Goal: Task Accomplishment & Management: Use online tool/utility

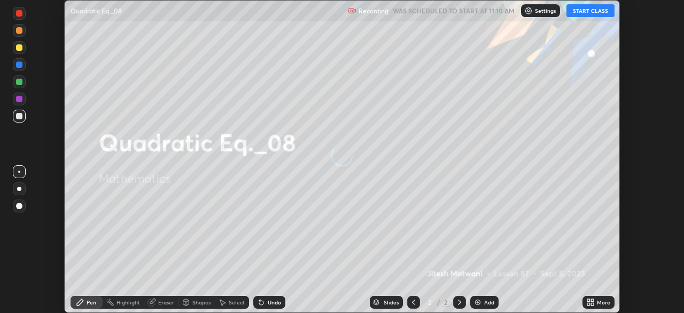
scroll to position [313, 684]
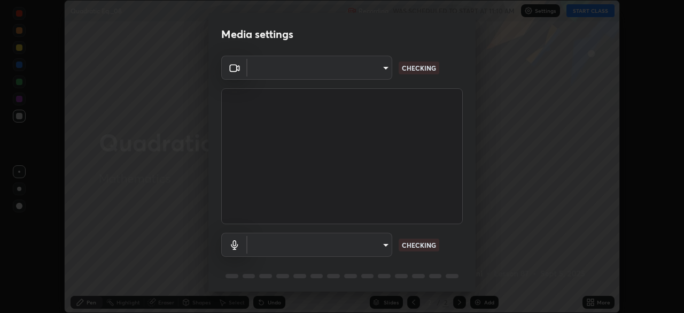
type input "f5ae6119dc4fab334a8cf66c369197aa9d1a3f6993b34b3aeb85a59339566d19"
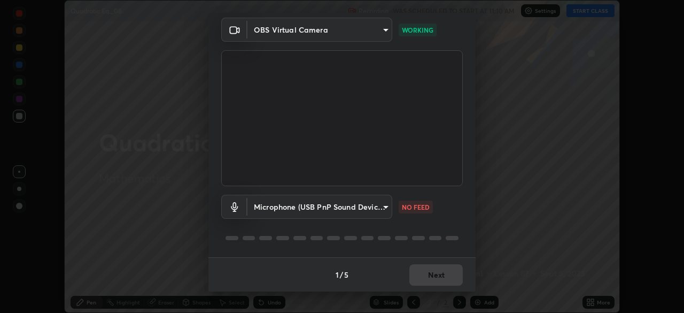
click at [384, 206] on body "Erase all Quadratic Eq._08 Recording WAS SCHEDULED TO START AT 11:10 AM Setting…" at bounding box center [342, 156] width 684 height 313
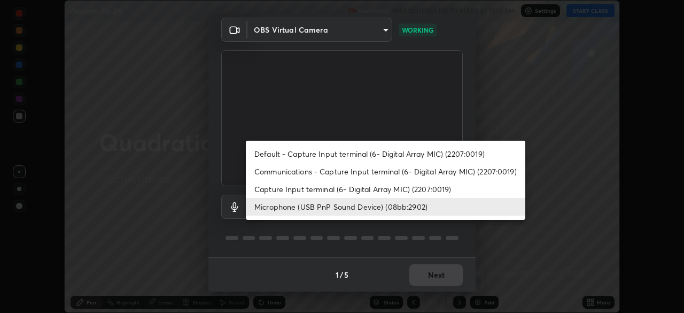
click at [373, 155] on li "Default - Capture Input terminal (6- Digital Array MIC) (2207:0019)" at bounding box center [386, 154] width 280 height 18
type input "default"
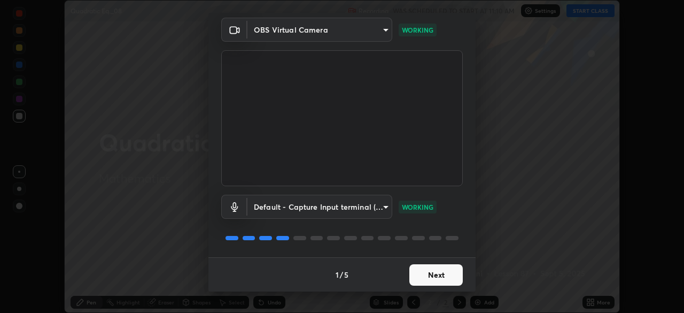
click at [450, 279] on button "Next" at bounding box center [436, 274] width 53 height 21
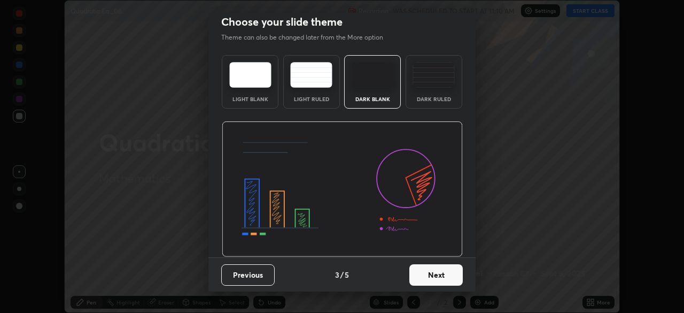
scroll to position [0, 0]
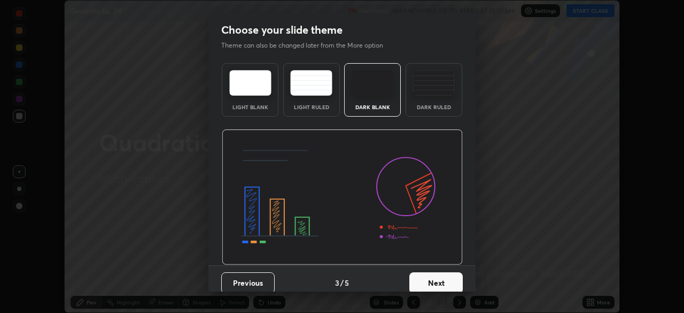
click at [455, 283] on button "Next" at bounding box center [436, 282] width 53 height 21
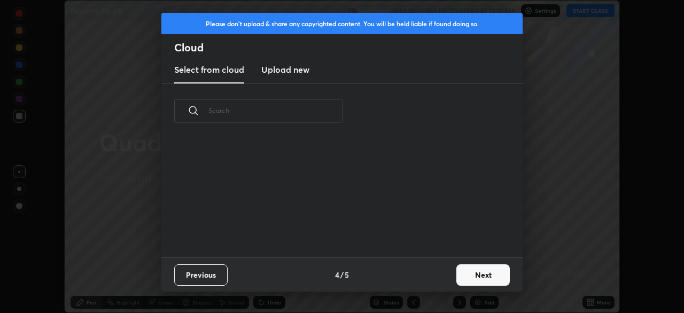
click at [486, 280] on button "Next" at bounding box center [483, 274] width 53 height 21
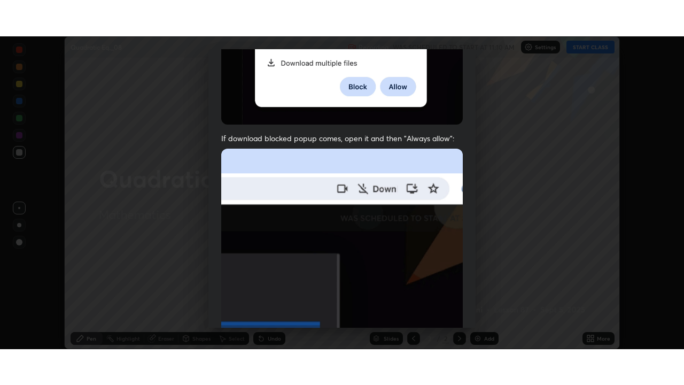
scroll to position [256, 0]
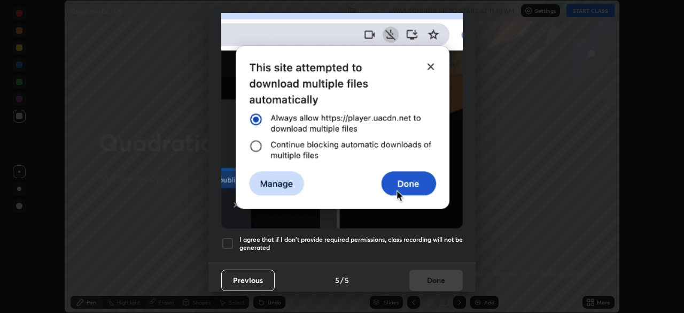
click at [227, 237] on div at bounding box center [227, 243] width 13 height 13
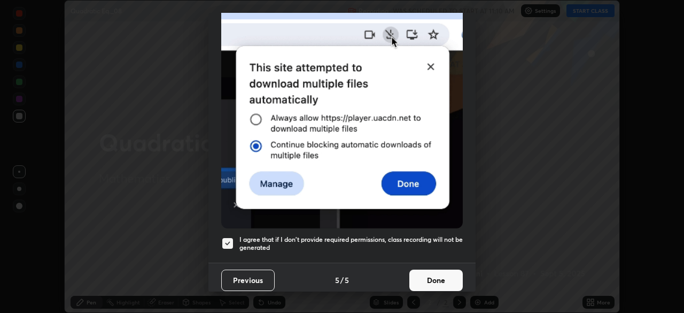
click at [432, 271] on button "Done" at bounding box center [436, 280] width 53 height 21
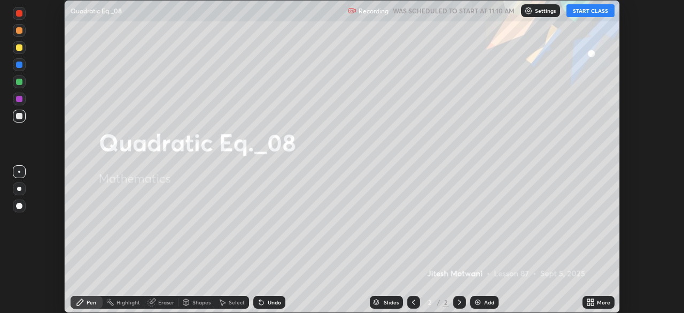
click at [599, 11] on button "START CLASS" at bounding box center [591, 10] width 48 height 13
click at [597, 303] on div "More" at bounding box center [603, 301] width 13 height 5
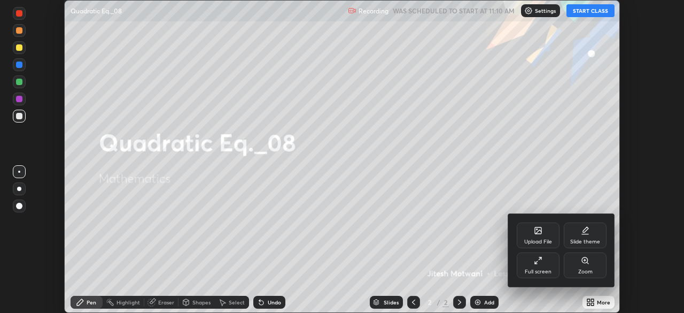
click at [534, 265] on div "Full screen" at bounding box center [538, 265] width 43 height 26
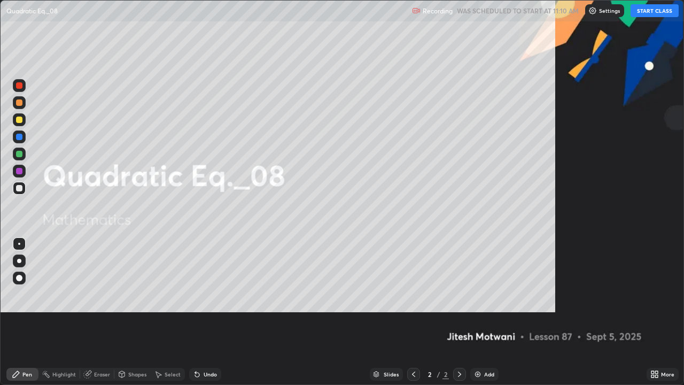
scroll to position [385, 684]
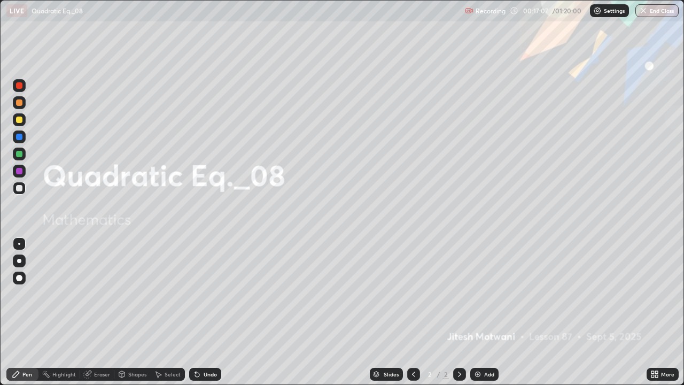
click at [459, 312] on icon at bounding box center [460, 374] width 9 height 9
click at [481, 312] on div "Add" at bounding box center [485, 374] width 28 height 13
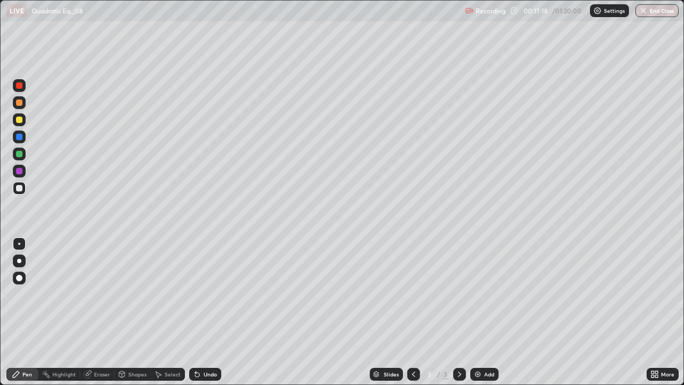
click at [19, 276] on div at bounding box center [19, 278] width 6 height 6
click at [208, 312] on div "Undo" at bounding box center [210, 374] width 13 height 5
click at [20, 84] on div at bounding box center [19, 85] width 6 height 6
click at [207, 312] on div "Undo" at bounding box center [205, 374] width 32 height 13
click at [204, 312] on div "Undo" at bounding box center [205, 374] width 32 height 13
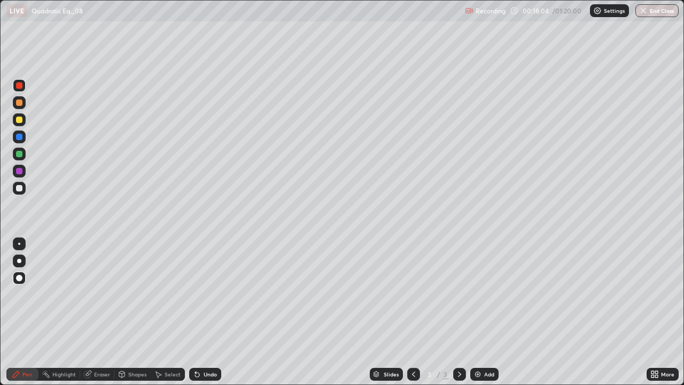
click at [208, 312] on div "Undo" at bounding box center [205, 374] width 32 height 13
click at [209, 312] on div "Undo" at bounding box center [205, 374] width 32 height 13
click at [210, 312] on div "Undo" at bounding box center [205, 374] width 32 height 13
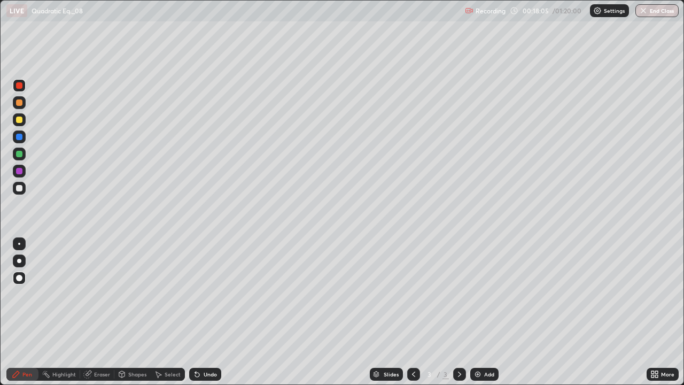
click at [211, 312] on div "Undo" at bounding box center [203, 374] width 36 height 21
click at [212, 312] on div "Undo" at bounding box center [203, 374] width 36 height 21
click at [212, 312] on div "Undo" at bounding box center [205, 374] width 32 height 13
click at [211, 312] on div "Undo" at bounding box center [205, 374] width 32 height 13
click at [210, 312] on div "Undo" at bounding box center [210, 374] width 13 height 5
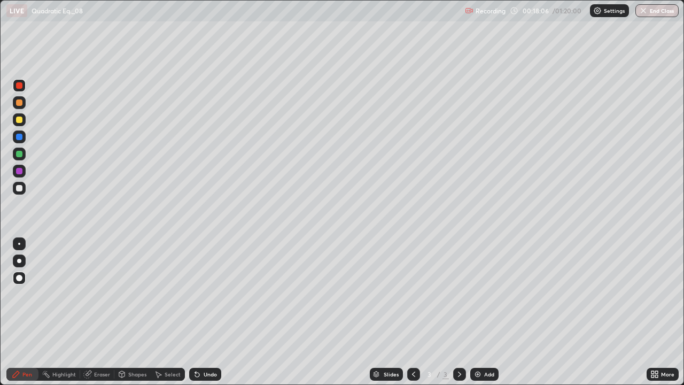
click at [211, 312] on div "Undo" at bounding box center [205, 374] width 32 height 13
click at [209, 312] on div "Undo" at bounding box center [205, 374] width 32 height 13
click at [210, 312] on div "Undo" at bounding box center [205, 374] width 32 height 13
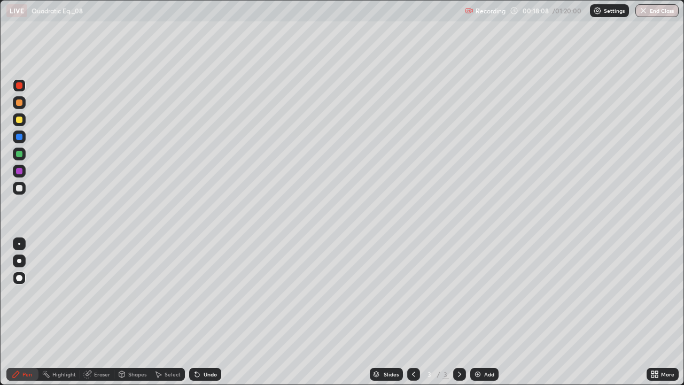
click at [207, 312] on div "Undo" at bounding box center [210, 374] width 13 height 5
click at [196, 312] on icon at bounding box center [197, 375] width 4 height 4
click at [199, 312] on icon at bounding box center [197, 374] width 9 height 9
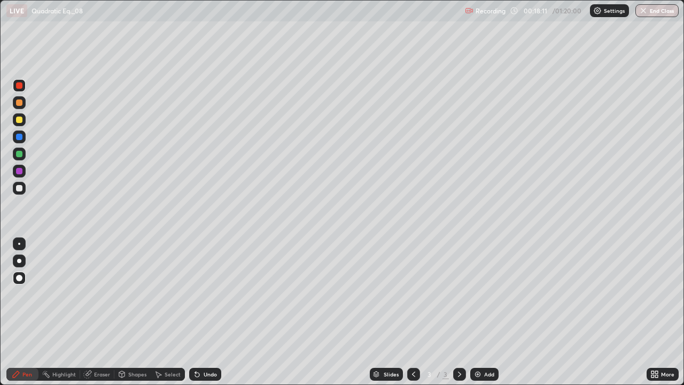
click at [209, 312] on div "Undo" at bounding box center [205, 374] width 32 height 13
click at [209, 312] on div "Undo" at bounding box center [210, 374] width 13 height 5
click at [211, 312] on div "Undo" at bounding box center [210, 374] width 13 height 5
click at [214, 312] on div "Undo" at bounding box center [210, 374] width 13 height 5
click at [92, 312] on div "Eraser" at bounding box center [97, 374] width 34 height 13
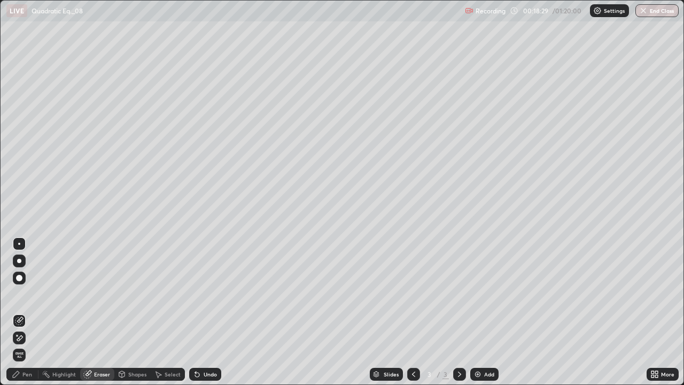
click at [19, 312] on icon at bounding box center [16, 374] width 9 height 9
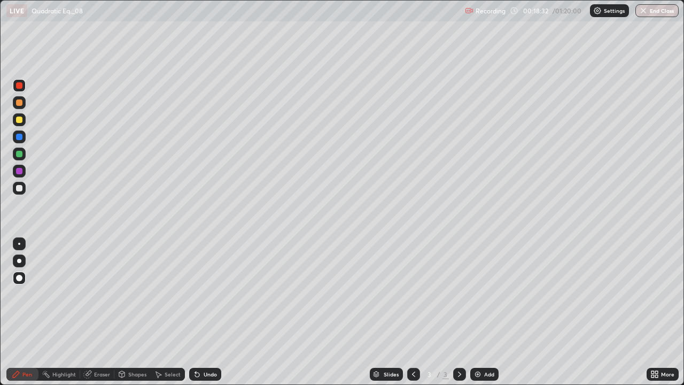
click at [17, 121] on div at bounding box center [19, 120] width 6 height 6
click at [198, 312] on icon at bounding box center [197, 374] width 9 height 9
click at [201, 312] on div "Undo" at bounding box center [205, 374] width 32 height 13
click at [204, 312] on div "Undo" at bounding box center [210, 374] width 13 height 5
click at [205, 312] on div "Undo" at bounding box center [210, 374] width 13 height 5
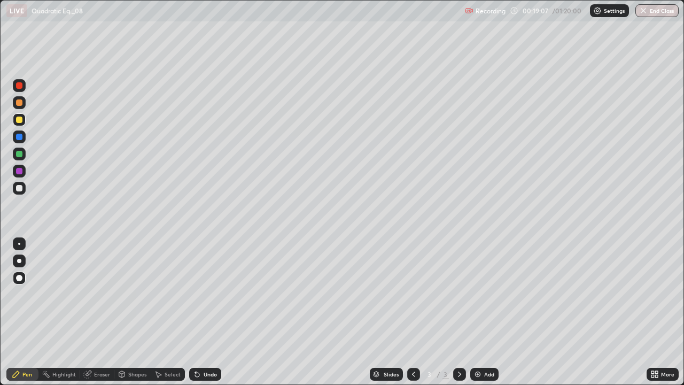
click at [211, 312] on div "Undo" at bounding box center [205, 374] width 32 height 13
click at [211, 312] on div "Undo" at bounding box center [210, 374] width 13 height 5
click at [19, 86] on div at bounding box center [19, 85] width 6 height 6
click at [199, 312] on icon at bounding box center [197, 374] width 9 height 9
click at [207, 312] on div "Undo" at bounding box center [205, 374] width 32 height 13
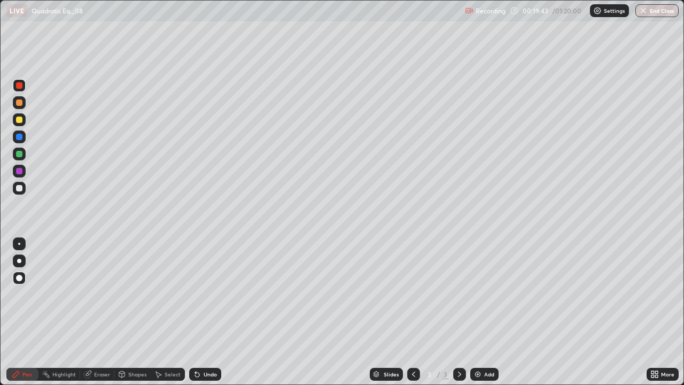
click at [133, 312] on div "Shapes" at bounding box center [137, 374] width 18 height 5
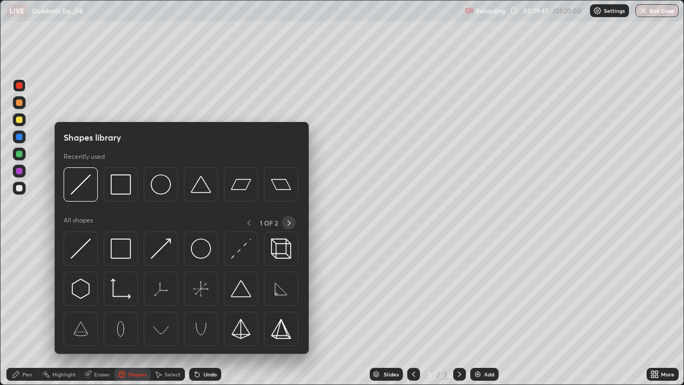
click at [289, 220] on icon at bounding box center [289, 223] width 9 height 9
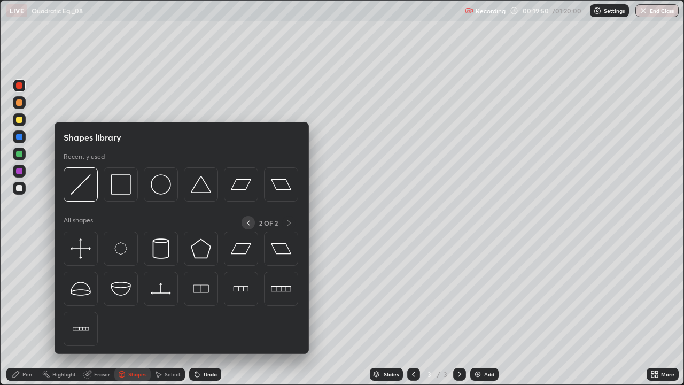
click at [248, 224] on icon at bounding box center [248, 222] width 3 height 5
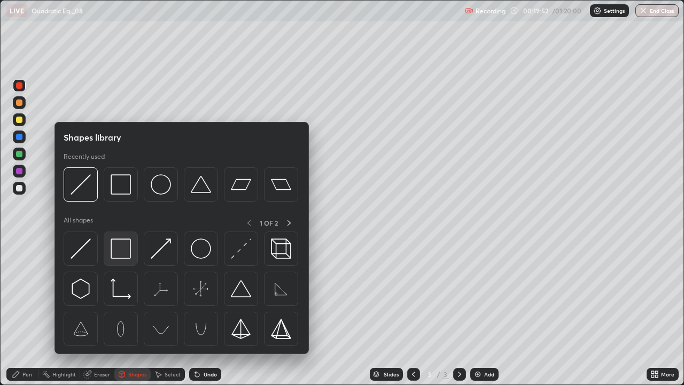
click at [116, 246] on img at bounding box center [121, 248] width 20 height 20
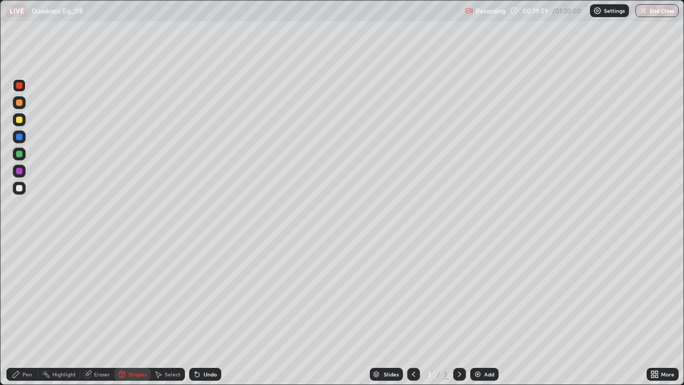
click at [165, 312] on div "Select" at bounding box center [173, 374] width 16 height 5
click at [655, 221] on div "0 ° Undo Copy Duplicate Duplicate to new slide Delete" at bounding box center [342, 193] width 683 height 384
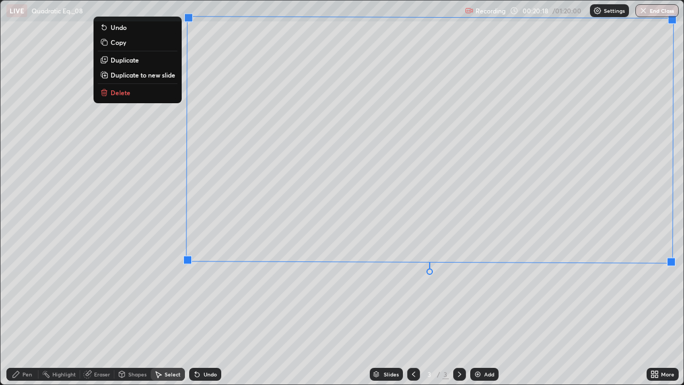
click at [205, 312] on div "0 ° Undo Copy Duplicate Duplicate to new slide Delete" at bounding box center [342, 193] width 683 height 384
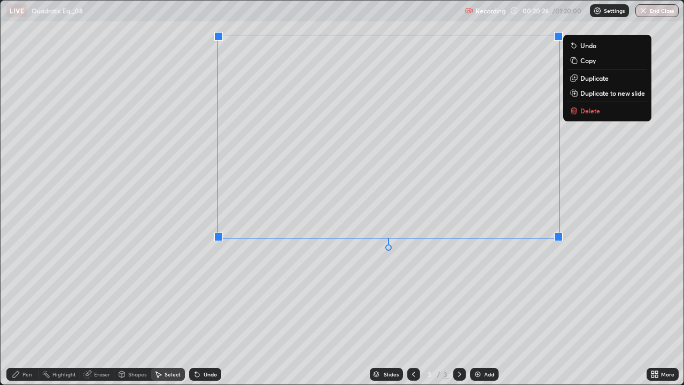
click at [211, 163] on div "0 ° Undo Copy Duplicate Duplicate to new slide Delete" at bounding box center [342, 193] width 683 height 384
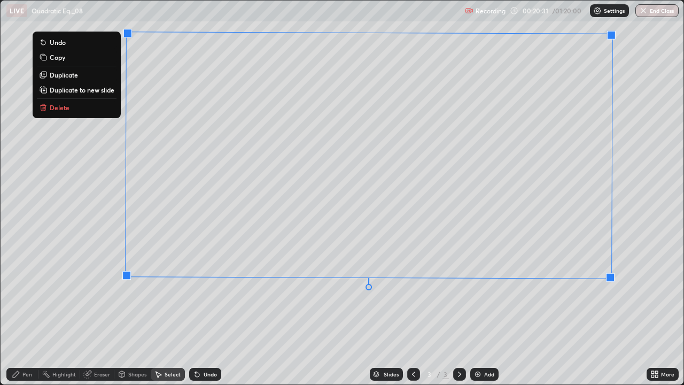
click at [231, 195] on div "0 ° Undo Copy Duplicate Duplicate to new slide Delete" at bounding box center [342, 193] width 683 height 384
click at [201, 309] on div "0 ° Undo Copy Duplicate Duplicate to new slide Delete" at bounding box center [342, 193] width 683 height 384
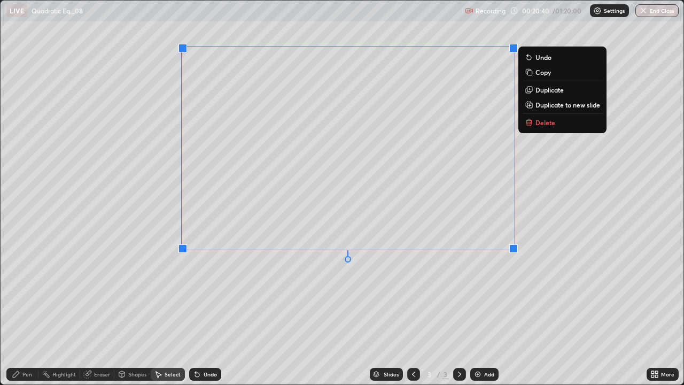
click at [545, 178] on div "0 ° Undo Copy Duplicate Duplicate to new slide Delete" at bounding box center [342, 193] width 683 height 384
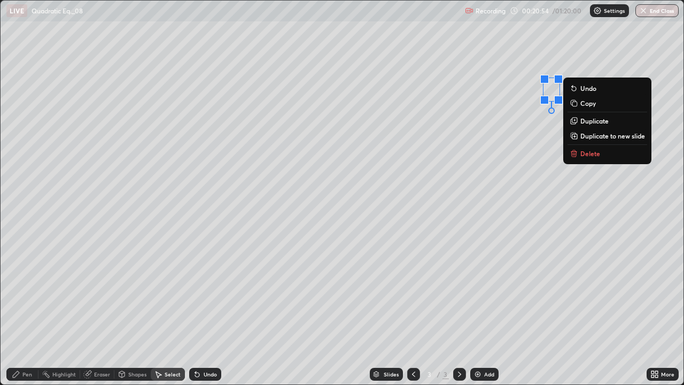
click at [586, 151] on p "Delete" at bounding box center [591, 153] width 20 height 9
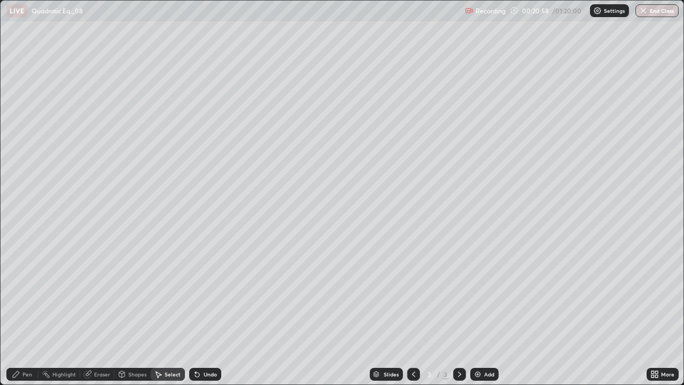
click at [25, 312] on div "Pen" at bounding box center [27, 374] width 10 height 5
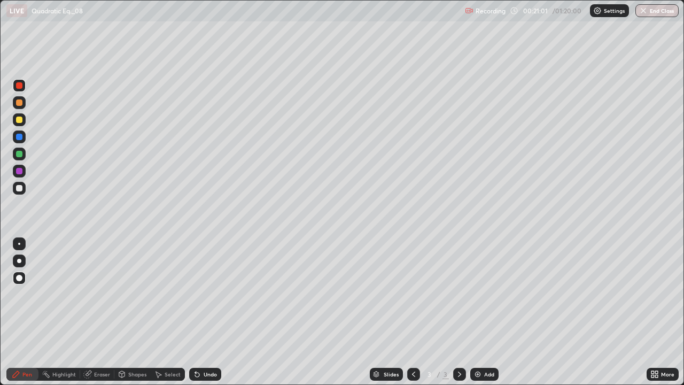
click at [20, 121] on div at bounding box center [19, 120] width 6 height 6
click at [16, 86] on div at bounding box center [19, 85] width 13 height 13
click at [113, 312] on div "Eraser" at bounding box center [97, 374] width 34 height 21
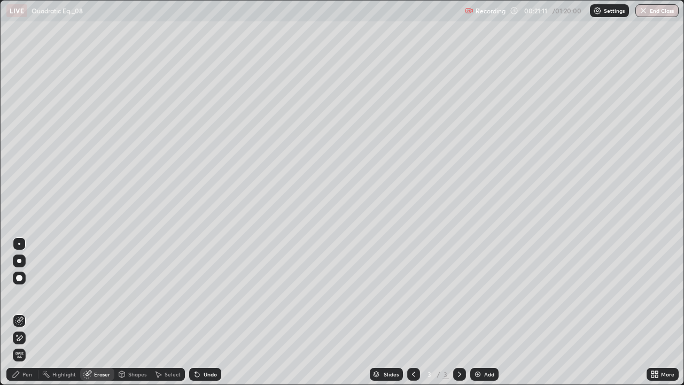
click at [27, 312] on div "Pen" at bounding box center [27, 374] width 10 height 5
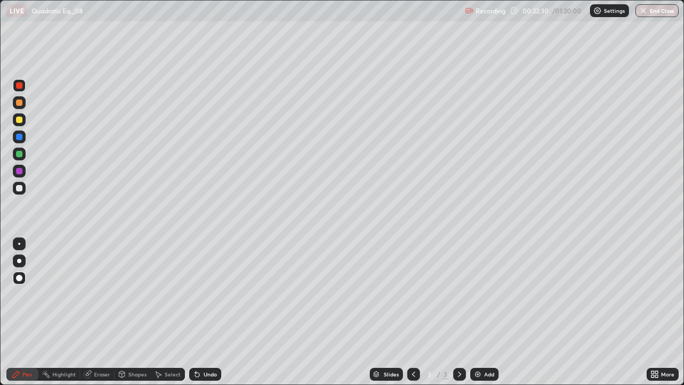
click at [171, 312] on div "Select" at bounding box center [173, 374] width 16 height 5
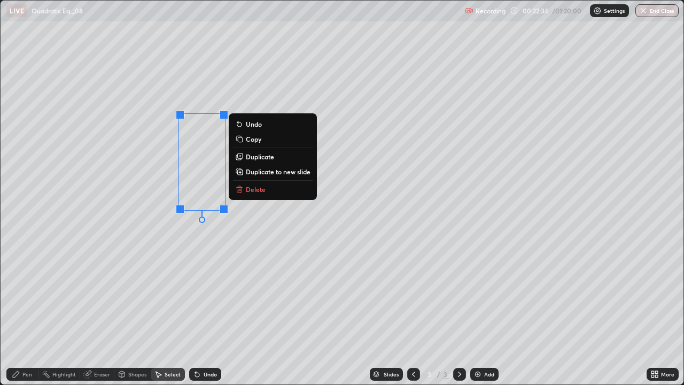
click at [248, 156] on p "Duplicate" at bounding box center [260, 156] width 28 height 9
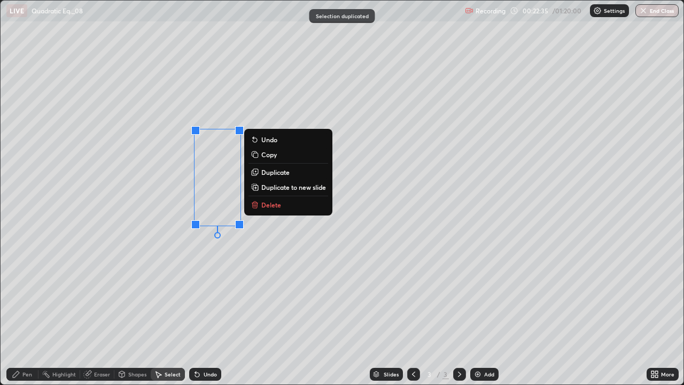
click at [249, 159] on button "Copy" at bounding box center [289, 154] width 80 height 13
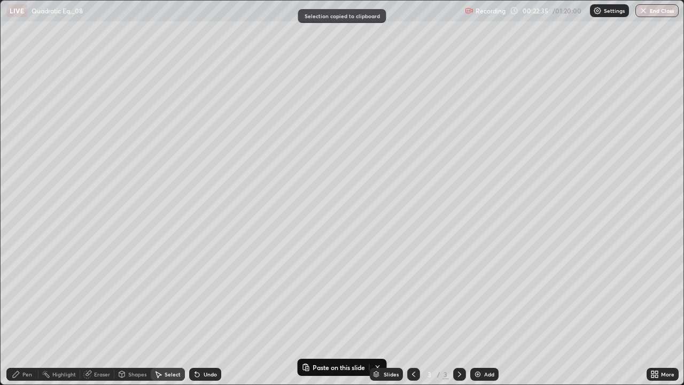
click at [251, 158] on div "0 ° Undo Copy Paste here Duplicate Duplicate to new slide Delete" at bounding box center [342, 193] width 683 height 384
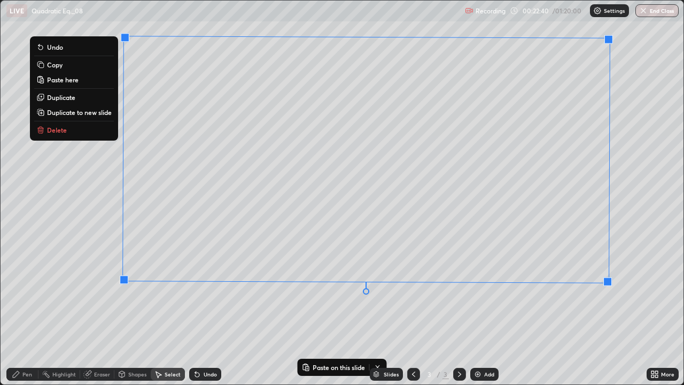
click at [97, 255] on div "0 ° Undo Copy Paste here Duplicate Duplicate to new slide Delete" at bounding box center [342, 193] width 683 height 384
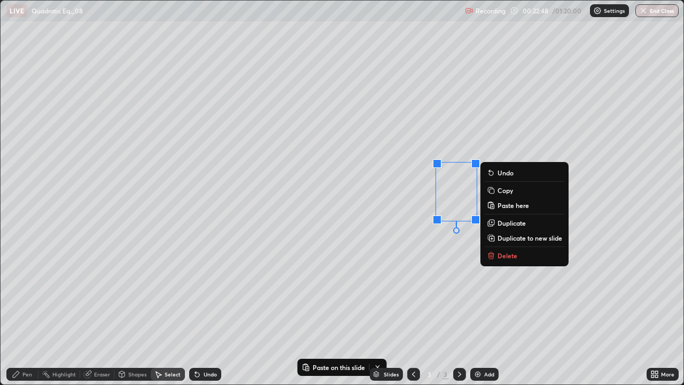
click at [121, 312] on icon at bounding box center [122, 374] width 6 height 2
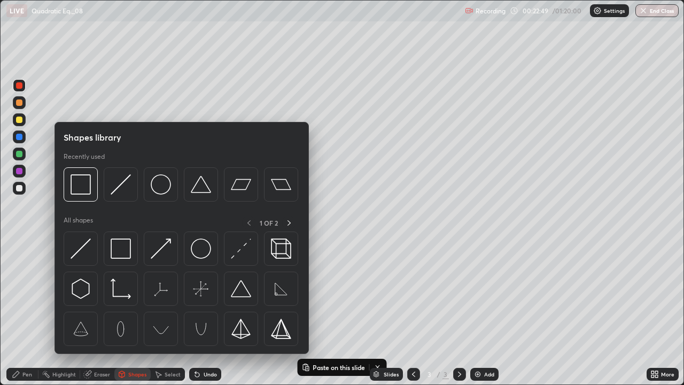
click at [124, 312] on icon at bounding box center [122, 374] width 6 height 6
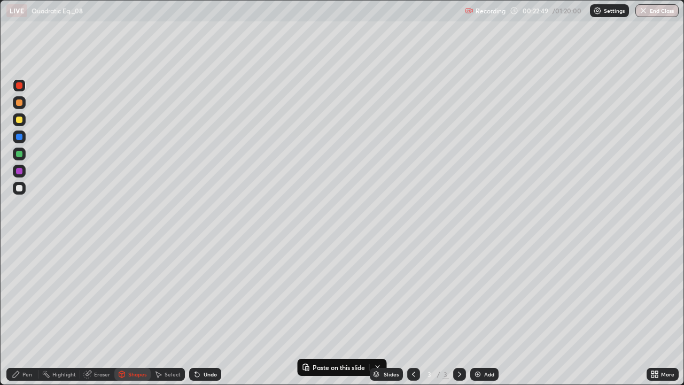
click at [124, 312] on icon at bounding box center [122, 374] width 6 height 6
click at [122, 312] on icon at bounding box center [122, 374] width 6 height 6
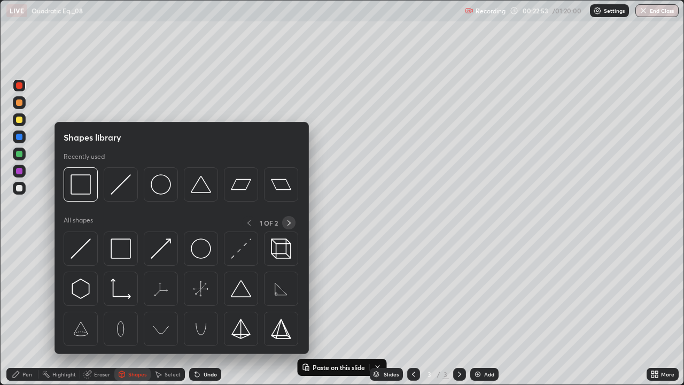
click at [288, 221] on icon at bounding box center [289, 222] width 3 height 5
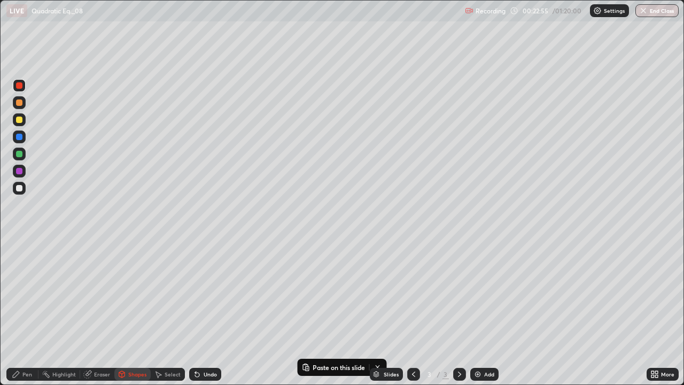
click at [26, 312] on div "Pen" at bounding box center [27, 374] width 10 height 5
click at [165, 312] on div "Select" at bounding box center [173, 374] width 16 height 5
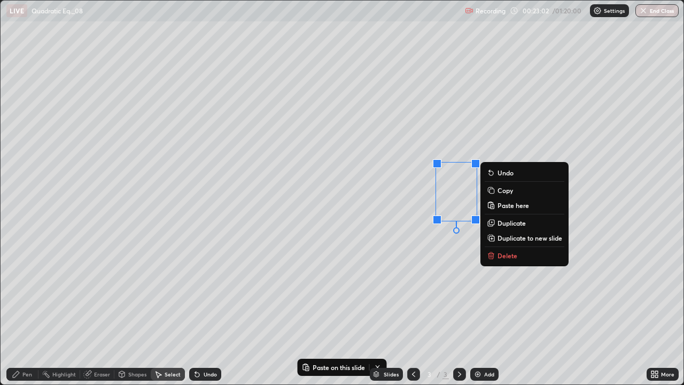
click at [510, 256] on p "Delete" at bounding box center [508, 255] width 20 height 9
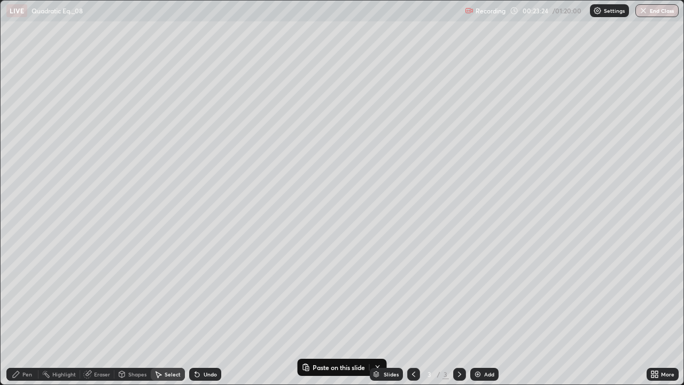
click at [26, 312] on div "Pen" at bounding box center [27, 374] width 10 height 5
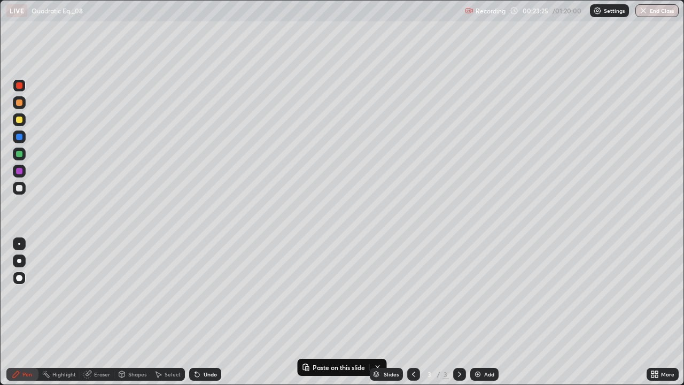
click at [20, 87] on div at bounding box center [19, 85] width 6 height 6
click at [11, 294] on div at bounding box center [19, 299] width 17 height 128
click at [18, 312] on icon at bounding box center [16, 374] width 9 height 9
click at [18, 312] on div "Pen" at bounding box center [22, 374] width 32 height 13
click at [12, 312] on div "Pen" at bounding box center [22, 374] width 32 height 13
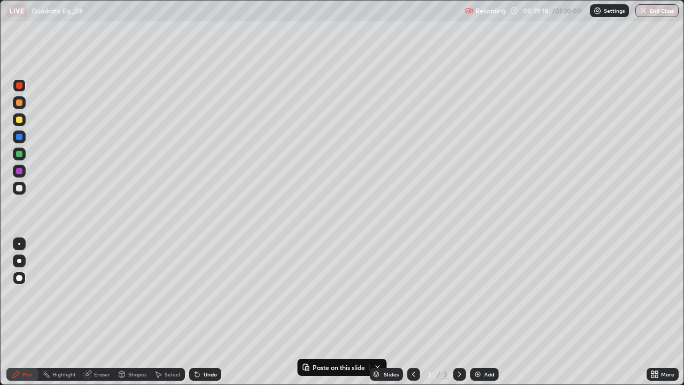
click at [16, 312] on icon at bounding box center [16, 374] width 9 height 9
click at [26, 312] on div "Pen" at bounding box center [22, 374] width 32 height 13
click at [11, 312] on div "Pen" at bounding box center [22, 374] width 32 height 21
click at [16, 312] on icon at bounding box center [16, 374] width 9 height 9
click at [201, 312] on div "Undo" at bounding box center [205, 374] width 32 height 13
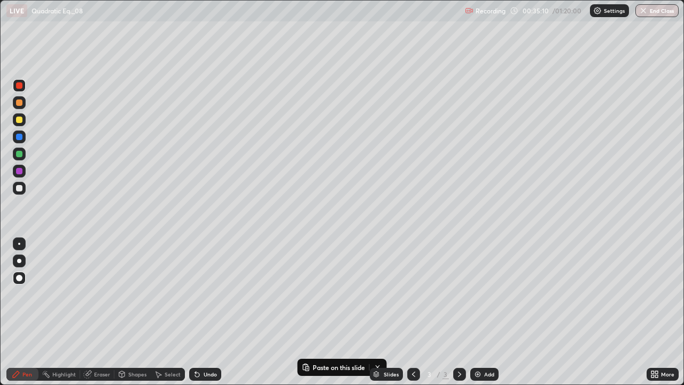
click at [488, 312] on div "Add" at bounding box center [489, 374] width 10 height 5
click at [17, 121] on div at bounding box center [19, 120] width 6 height 6
click at [24, 312] on div "Pen" at bounding box center [27, 374] width 10 height 5
click at [21, 186] on div at bounding box center [19, 188] width 6 height 6
click at [20, 118] on div at bounding box center [19, 120] width 6 height 6
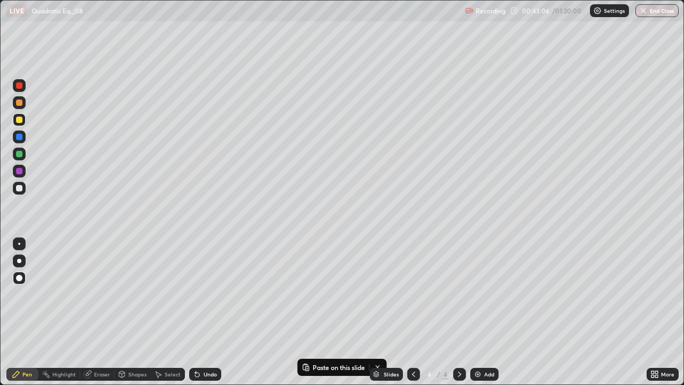
click at [335, 312] on div "Slides 4 / 4 Add" at bounding box center [434, 374] width 426 height 21
click at [205, 312] on div "Undo" at bounding box center [210, 374] width 13 height 5
click at [110, 312] on div "Eraser" at bounding box center [97, 374] width 34 height 13
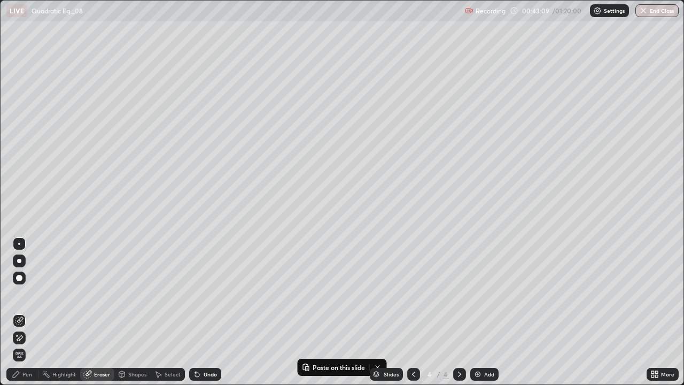
click at [71, 312] on div "Highlight" at bounding box center [64, 374] width 24 height 5
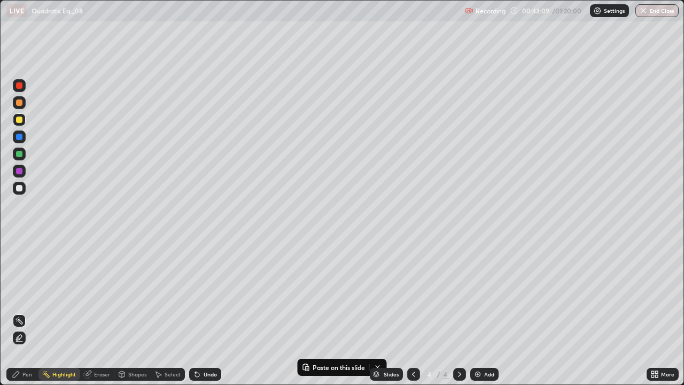
click at [208, 312] on div "Undo" at bounding box center [210, 374] width 13 height 5
click at [172, 312] on div "Select" at bounding box center [173, 374] width 16 height 5
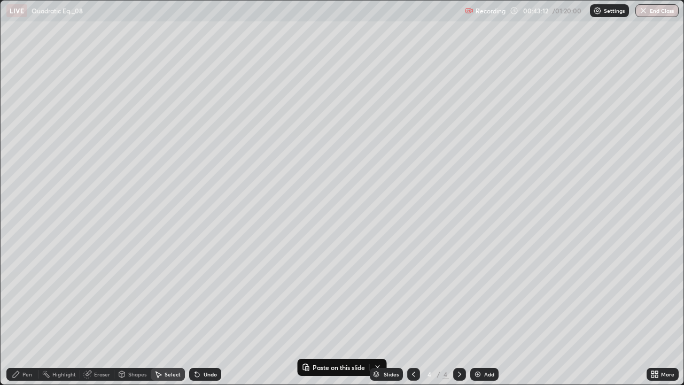
click at [389, 312] on div "Slides" at bounding box center [391, 374] width 15 height 5
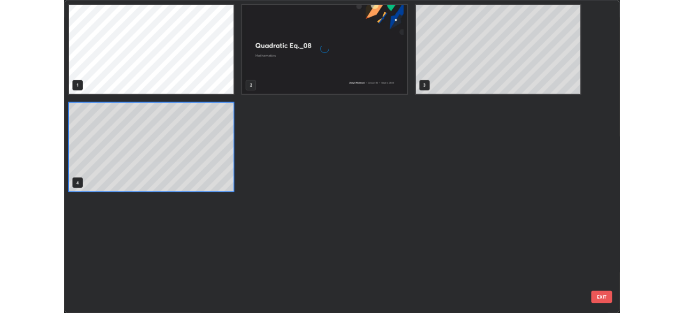
scroll to position [381, 678]
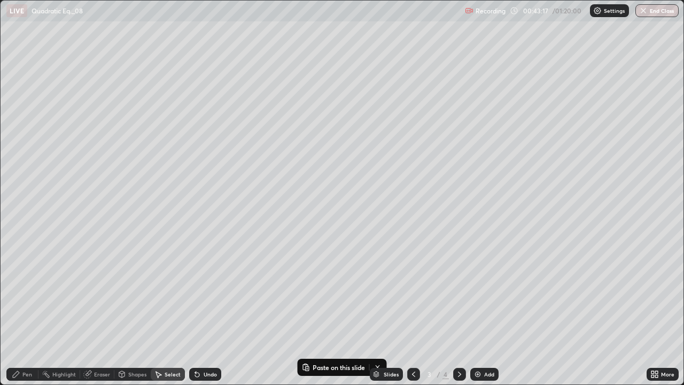
click at [379, 312] on div "Slides 3 / 4 Add" at bounding box center [434, 374] width 426 height 21
click at [340, 312] on div "Slides 3 / 4 Add" at bounding box center [434, 374] width 426 height 21
click at [341, 312] on div "Slides 3 / 4 Add" at bounding box center [434, 374] width 426 height 21
click at [343, 312] on div "Slides 3 / 4 Add" at bounding box center [434, 374] width 426 height 21
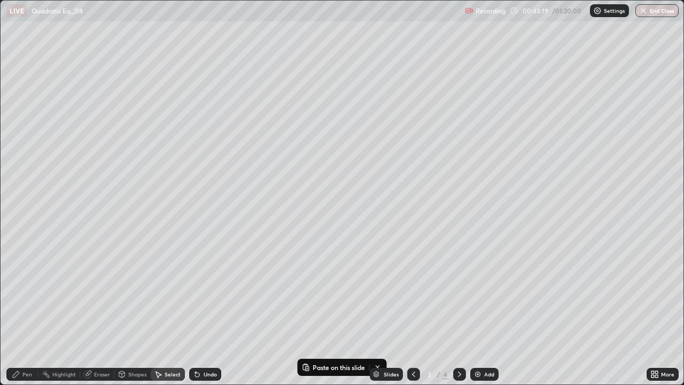
click at [342, 312] on div "Slides 3 / 4 Add" at bounding box center [434, 374] width 426 height 21
click at [459, 312] on icon at bounding box center [460, 374] width 9 height 9
click at [664, 312] on div "More" at bounding box center [667, 374] width 13 height 5
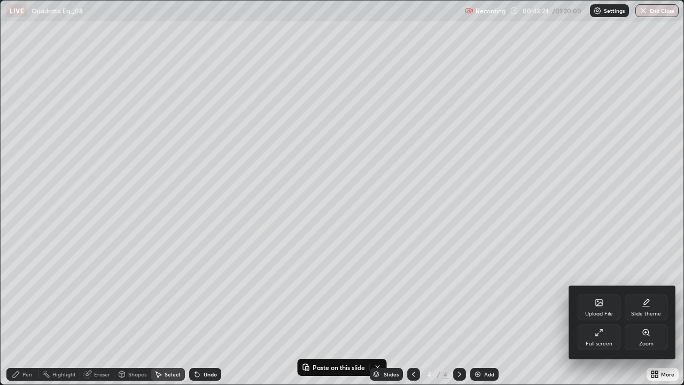
click at [601, 312] on div "Full screen" at bounding box center [599, 338] width 43 height 26
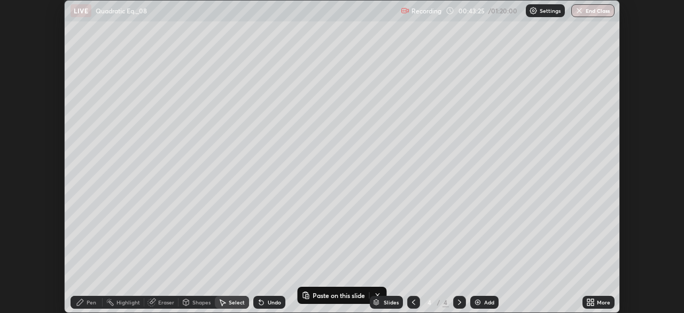
scroll to position [53162, 52790]
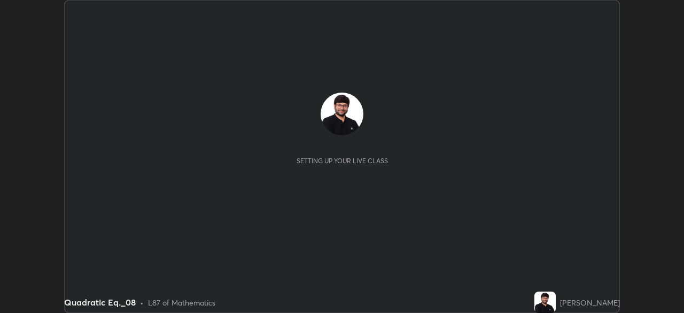
scroll to position [313, 684]
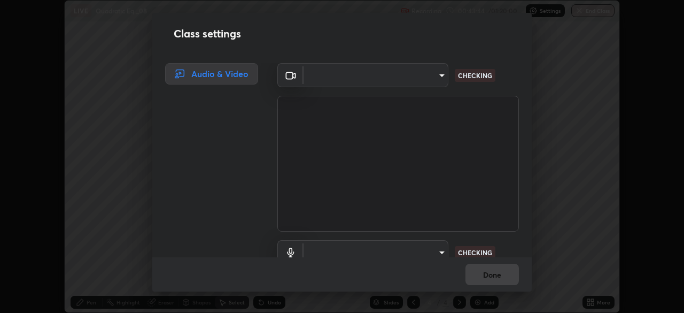
type input "f5ae6119dc4fab334a8cf66c369197aa9d1a3f6993b34b3aeb85a59339566d19"
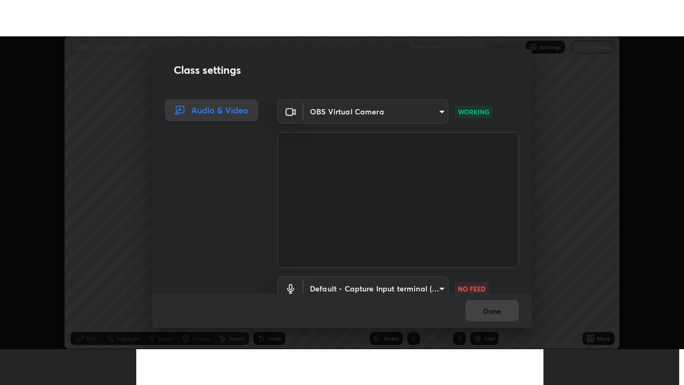
scroll to position [49, 0]
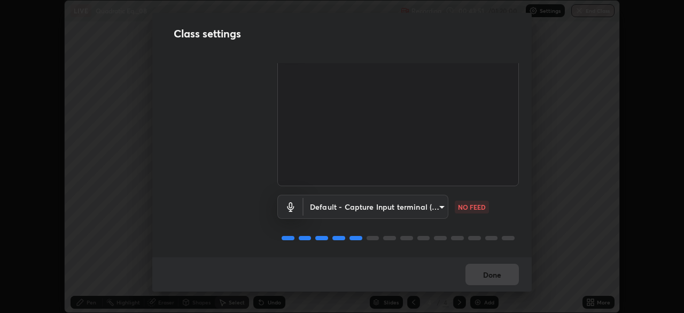
click at [440, 201] on body "Erase all LIVE Quadratic Eq._08 Recording 00:43:51 / 01:20:00 Settings End Clas…" at bounding box center [342, 156] width 684 height 313
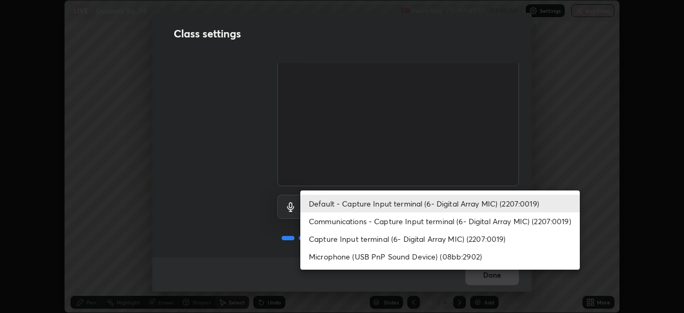
click at [433, 247] on li "Capture Input terminal (6- Digital Array MIC) (2207:0019)" at bounding box center [441, 239] width 280 height 18
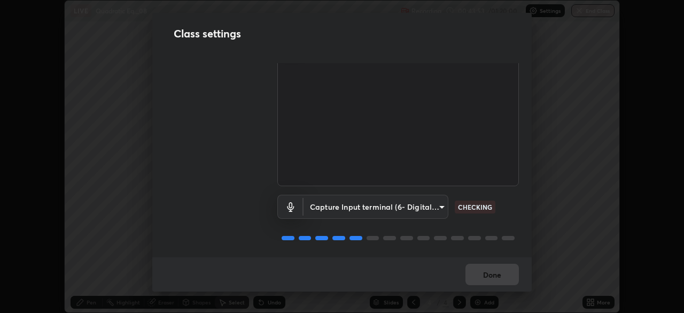
click at [441, 201] on body "Erase all LIVE Quadratic Eq._08 Recording 00:43:53 / 01:20:00 Settings End Clas…" at bounding box center [342, 156] width 684 height 313
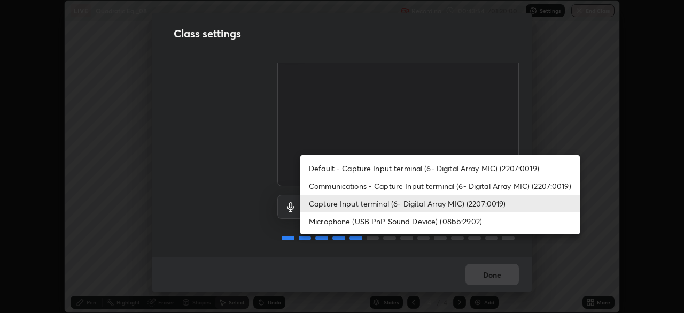
click at [456, 166] on li "Default - Capture Input terminal (6- Digital Array MIC) (2207:0019)" at bounding box center [441, 168] width 280 height 18
type input "default"
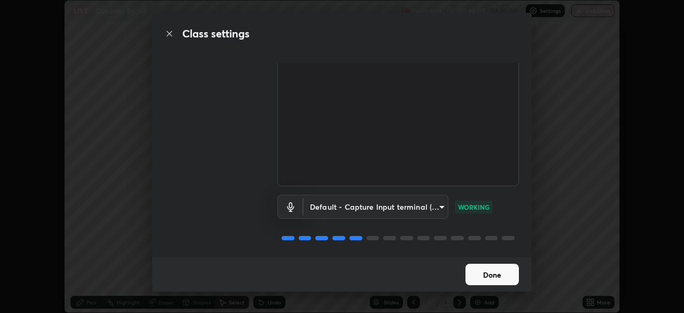
click at [509, 267] on button "Done" at bounding box center [492, 274] width 53 height 21
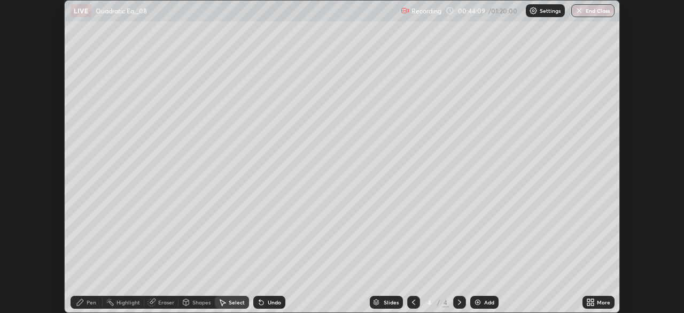
click at [605, 302] on div "More" at bounding box center [603, 301] width 13 height 5
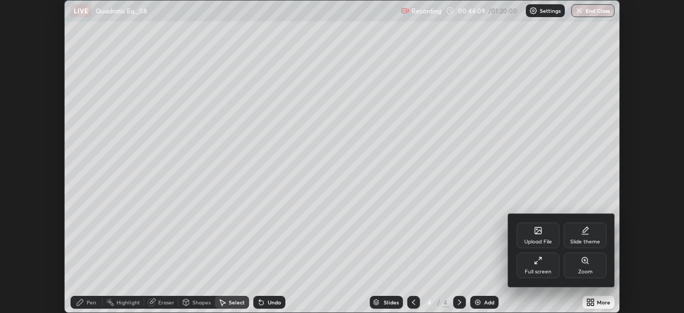
click at [540, 264] on icon at bounding box center [538, 260] width 9 height 9
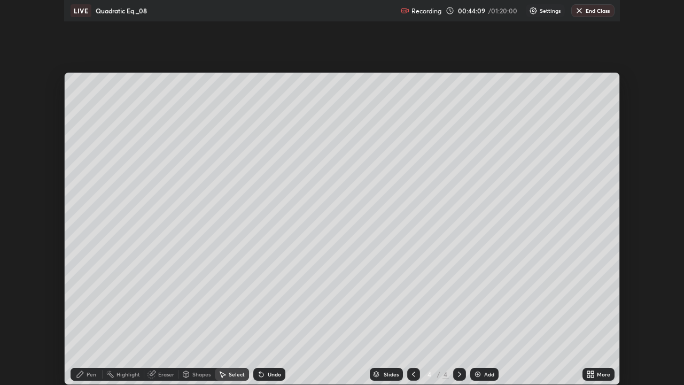
scroll to position [385, 684]
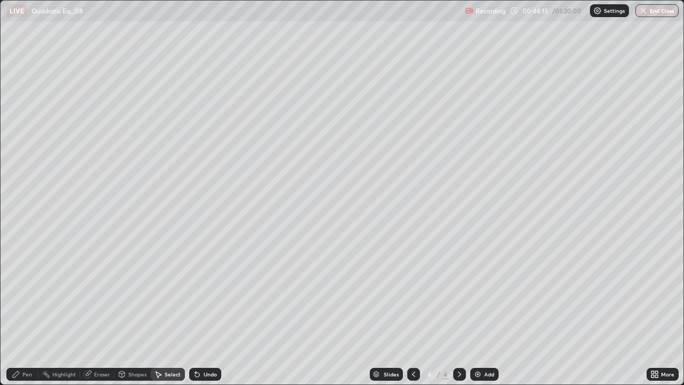
click at [491, 312] on div "Add" at bounding box center [489, 374] width 10 height 5
click at [411, 312] on icon at bounding box center [414, 374] width 9 height 9
click at [417, 312] on div at bounding box center [413, 374] width 13 height 13
click at [413, 312] on icon at bounding box center [414, 374] width 9 height 9
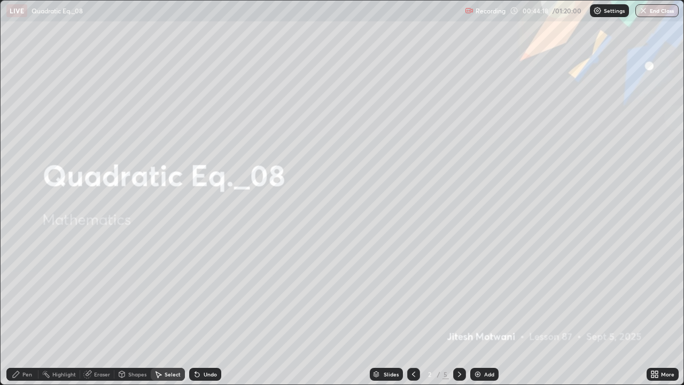
click at [463, 312] on div at bounding box center [459, 374] width 13 height 13
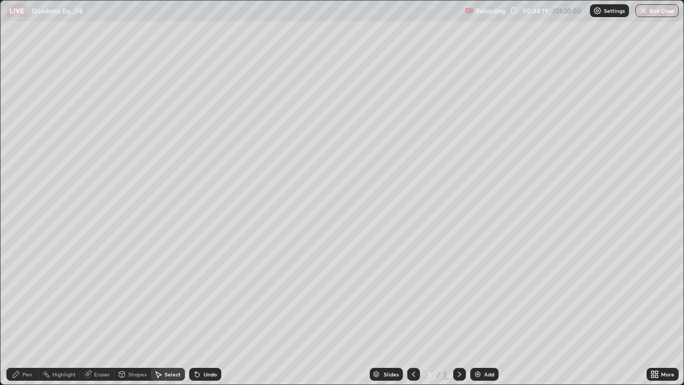
click at [458, 312] on icon at bounding box center [460, 374] width 9 height 9
click at [25, 312] on div "Pen" at bounding box center [27, 374] width 10 height 5
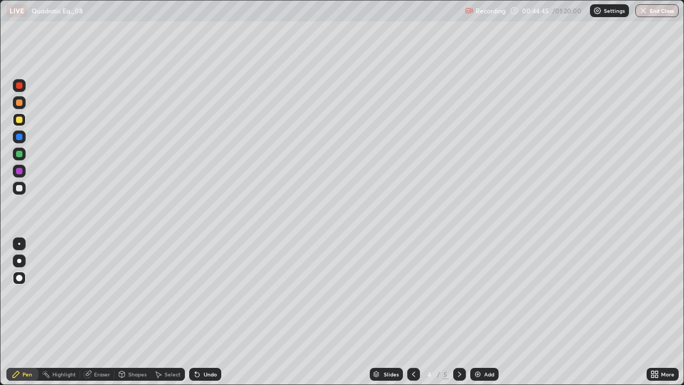
click at [204, 312] on div "Undo" at bounding box center [210, 374] width 13 height 5
click at [20, 189] on div at bounding box center [19, 188] width 6 height 6
click at [18, 120] on div at bounding box center [19, 120] width 6 height 6
click at [18, 245] on div at bounding box center [19, 243] width 13 height 13
click at [20, 189] on div at bounding box center [19, 188] width 6 height 6
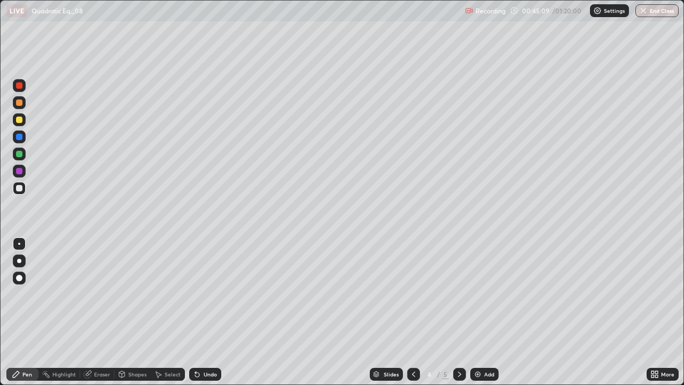
click at [201, 312] on div "Undo" at bounding box center [205, 374] width 32 height 13
click at [199, 312] on icon at bounding box center [197, 374] width 9 height 9
click at [18, 118] on div at bounding box center [19, 120] width 6 height 6
click at [201, 312] on div "Undo" at bounding box center [205, 374] width 32 height 13
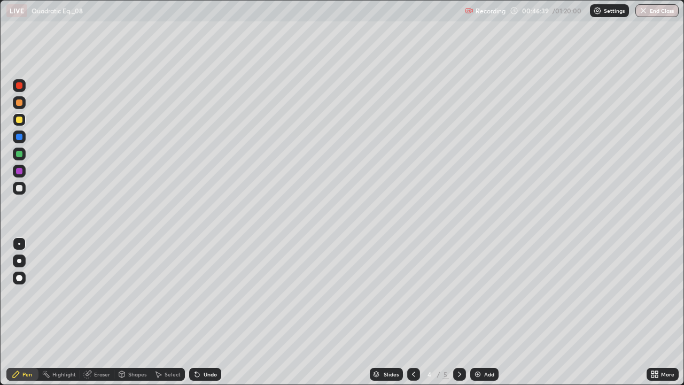
click at [203, 312] on div "Undo" at bounding box center [205, 374] width 32 height 13
click at [21, 190] on div at bounding box center [19, 188] width 6 height 6
click at [19, 135] on div at bounding box center [19, 137] width 6 height 6
click at [21, 187] on div at bounding box center [19, 188] width 6 height 6
click at [16, 103] on div at bounding box center [19, 102] width 13 height 13
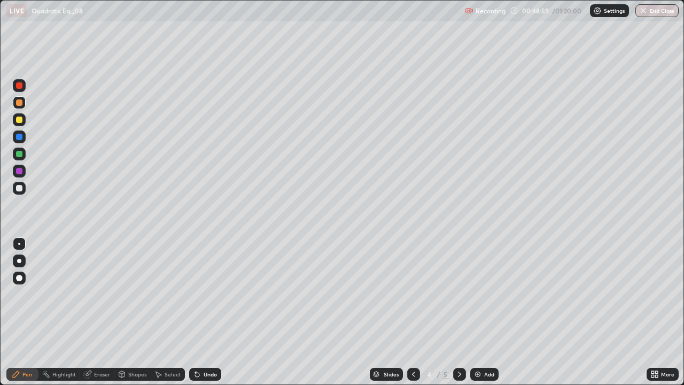
click at [17, 137] on div at bounding box center [19, 137] width 6 height 6
click at [19, 154] on div at bounding box center [19, 154] width 6 height 6
click at [461, 312] on div at bounding box center [459, 374] width 13 height 13
click at [20, 121] on div at bounding box center [19, 120] width 6 height 6
click at [209, 312] on div "Undo" at bounding box center [205, 374] width 32 height 13
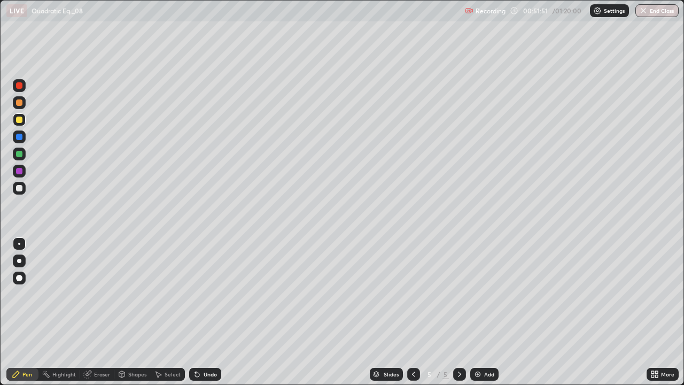
click at [205, 312] on div "Undo" at bounding box center [210, 374] width 13 height 5
click at [206, 312] on div "Undo" at bounding box center [210, 374] width 13 height 5
click at [21, 190] on div at bounding box center [19, 188] width 6 height 6
click at [208, 312] on div "Undo" at bounding box center [210, 374] width 13 height 5
click at [205, 312] on div "Undo" at bounding box center [205, 374] width 32 height 13
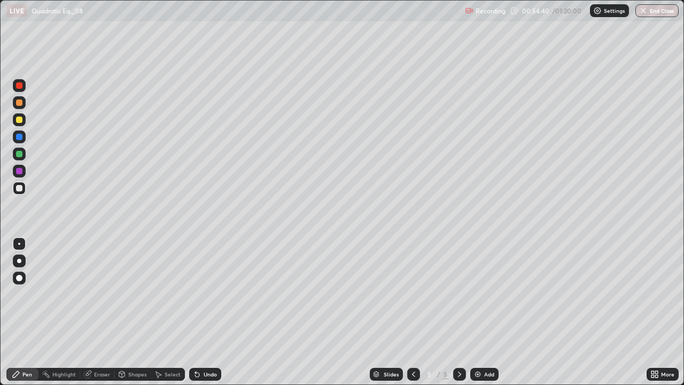
click at [206, 312] on div "Undo" at bounding box center [210, 374] width 13 height 5
click at [21, 136] on div at bounding box center [19, 137] width 6 height 6
click at [17, 153] on div at bounding box center [19, 154] width 6 height 6
click at [17, 103] on div at bounding box center [19, 102] width 6 height 6
click at [14, 190] on div at bounding box center [19, 188] width 13 height 13
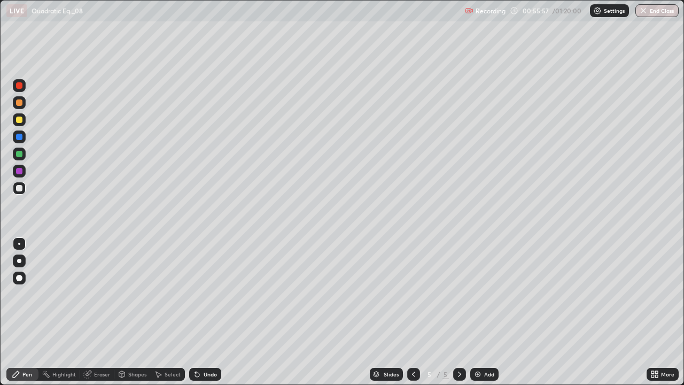
click at [215, 312] on div "Undo" at bounding box center [205, 374] width 32 height 13
click at [494, 312] on div "Add" at bounding box center [485, 374] width 28 height 13
click at [18, 116] on div at bounding box center [19, 119] width 13 height 13
click at [205, 312] on div "Undo" at bounding box center [205, 374] width 32 height 13
click at [202, 312] on div "Undo" at bounding box center [205, 374] width 32 height 13
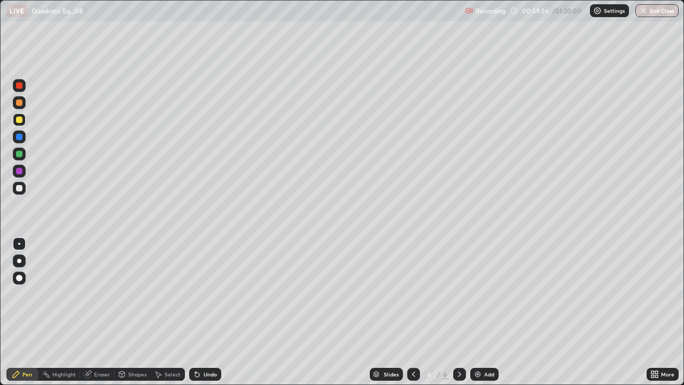
click at [17, 187] on div at bounding box center [19, 188] width 6 height 6
click at [17, 138] on div at bounding box center [19, 137] width 6 height 6
click at [19, 187] on div at bounding box center [19, 188] width 6 height 6
click at [18, 152] on div at bounding box center [19, 154] width 6 height 6
click at [20, 183] on div at bounding box center [19, 188] width 13 height 13
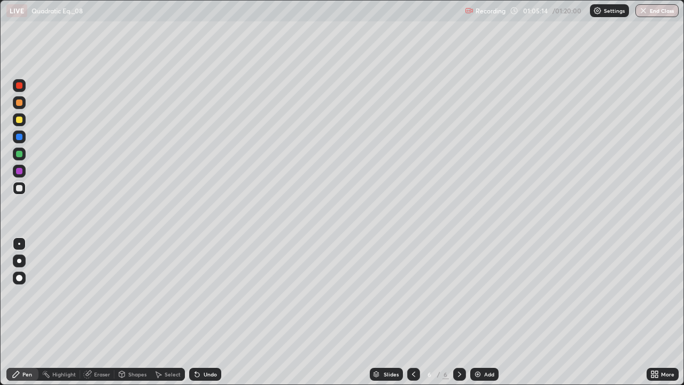
click at [490, 312] on div "Add" at bounding box center [489, 374] width 10 height 5
click at [19, 118] on div at bounding box center [19, 120] width 6 height 6
click at [20, 190] on div at bounding box center [19, 188] width 6 height 6
click at [19, 188] on div at bounding box center [19, 188] width 6 height 6
click at [20, 103] on div at bounding box center [19, 102] width 6 height 6
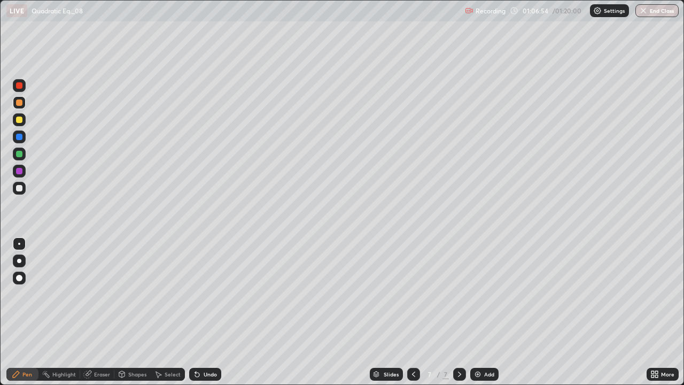
click at [20, 102] on div at bounding box center [19, 102] width 6 height 6
click at [15, 119] on div at bounding box center [19, 119] width 13 height 13
click at [14, 137] on div at bounding box center [19, 136] width 13 height 13
click at [20, 188] on div at bounding box center [19, 188] width 6 height 6
click at [207, 312] on div "Undo" at bounding box center [210, 374] width 13 height 5
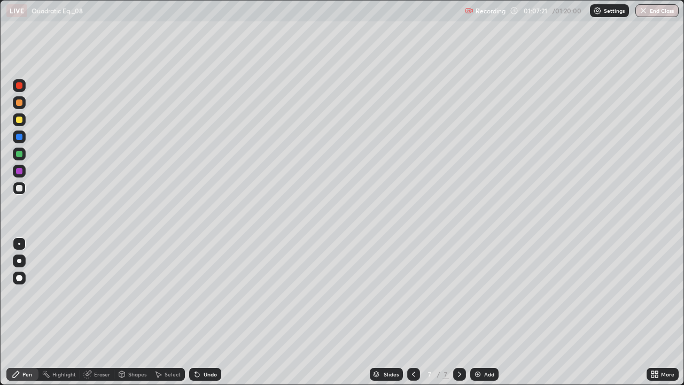
click at [208, 312] on div "Undo" at bounding box center [210, 374] width 13 height 5
click at [18, 171] on div at bounding box center [19, 171] width 6 height 6
click at [19, 189] on div at bounding box center [19, 188] width 6 height 6
click at [484, 312] on div "Add" at bounding box center [489, 374] width 10 height 5
click at [414, 312] on icon at bounding box center [414, 374] width 9 height 9
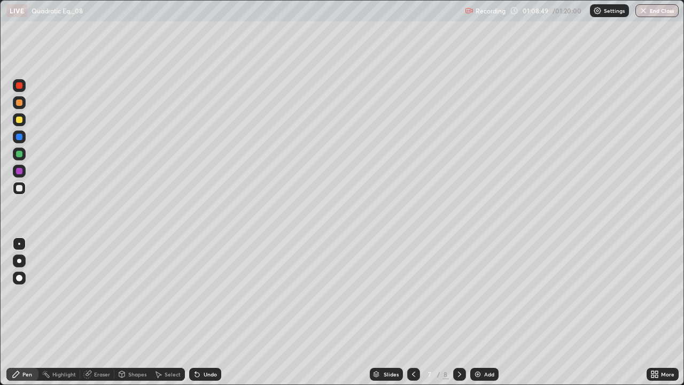
click at [458, 312] on icon at bounding box center [459, 374] width 3 height 5
click at [98, 312] on div "Eraser" at bounding box center [97, 374] width 34 height 13
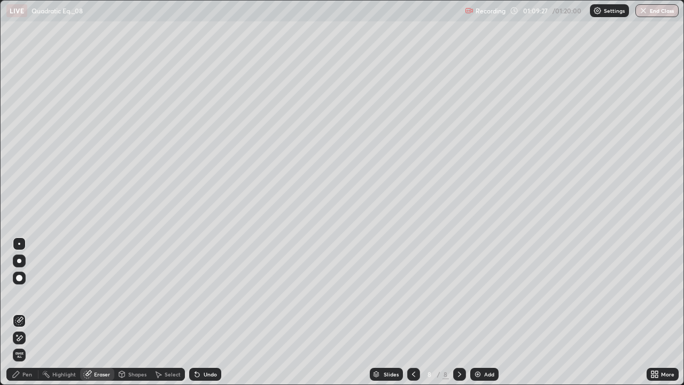
click at [27, 312] on div "Pen" at bounding box center [22, 374] width 32 height 21
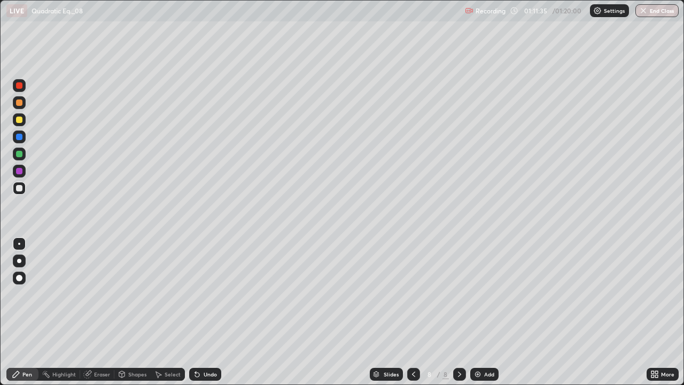
click at [407, 312] on div at bounding box center [413, 374] width 13 height 13
click at [457, 312] on icon at bounding box center [460, 374] width 9 height 9
click at [21, 172] on div at bounding box center [19, 171] width 6 height 6
click at [15, 103] on div at bounding box center [19, 102] width 13 height 13
click at [17, 174] on div at bounding box center [19, 171] width 6 height 6
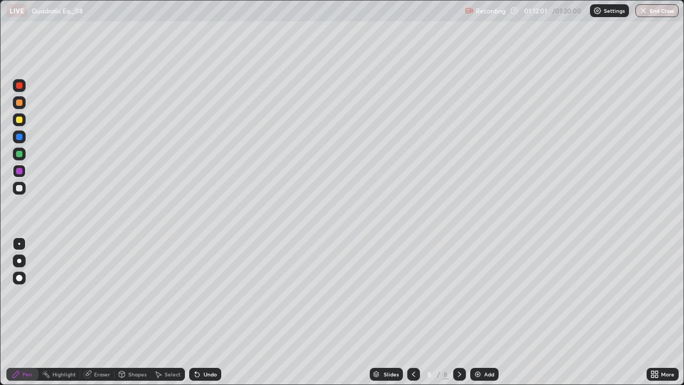
click at [16, 189] on div at bounding box center [19, 188] width 6 height 6
click at [413, 312] on icon at bounding box center [414, 374] width 9 height 9
click at [456, 312] on icon at bounding box center [460, 374] width 9 height 9
click at [199, 312] on div "Undo" at bounding box center [205, 374] width 32 height 13
click at [204, 312] on div "Undo" at bounding box center [210, 374] width 13 height 5
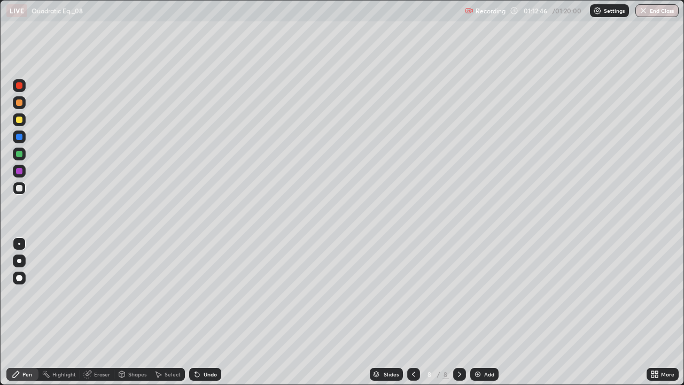
click at [202, 312] on div "Undo" at bounding box center [205, 374] width 32 height 13
click at [205, 312] on div "Undo" at bounding box center [210, 374] width 13 height 5
click at [102, 312] on div "Eraser" at bounding box center [102, 374] width 16 height 5
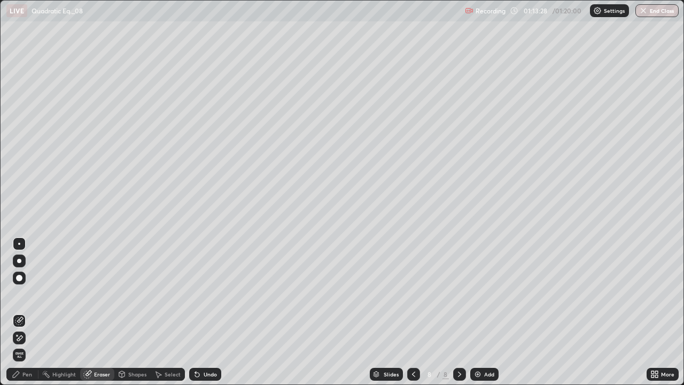
click at [24, 273] on div at bounding box center [19, 278] width 13 height 13
click at [19, 244] on div at bounding box center [19, 244] width 2 height 2
click at [23, 312] on div "Pen" at bounding box center [27, 374] width 10 height 5
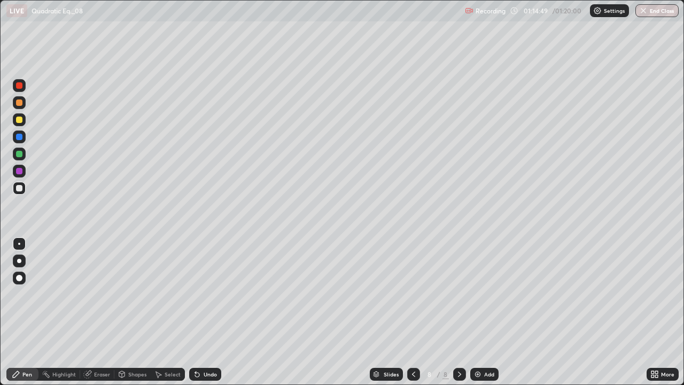
click at [21, 151] on div at bounding box center [19, 154] width 6 height 6
click at [655, 10] on button "End Class" at bounding box center [658, 10] width 42 height 13
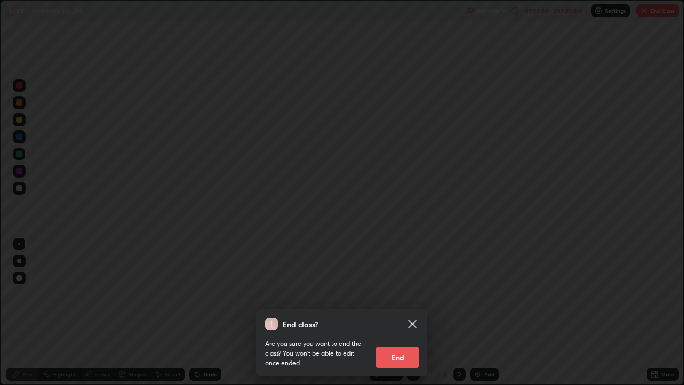
click at [396, 312] on button "End" at bounding box center [397, 357] width 43 height 21
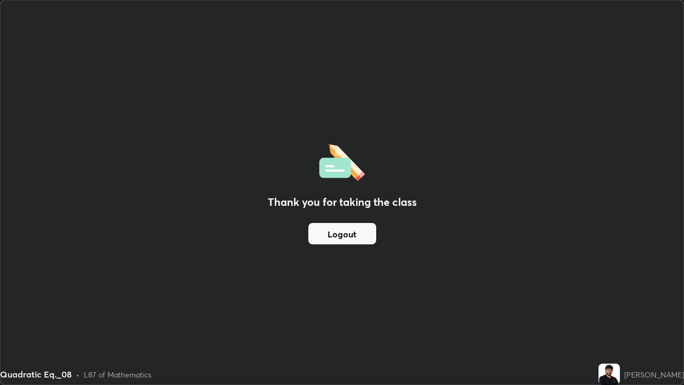
click at [355, 233] on button "Logout" at bounding box center [343, 233] width 68 height 21
